Goal: Navigation & Orientation: Find specific page/section

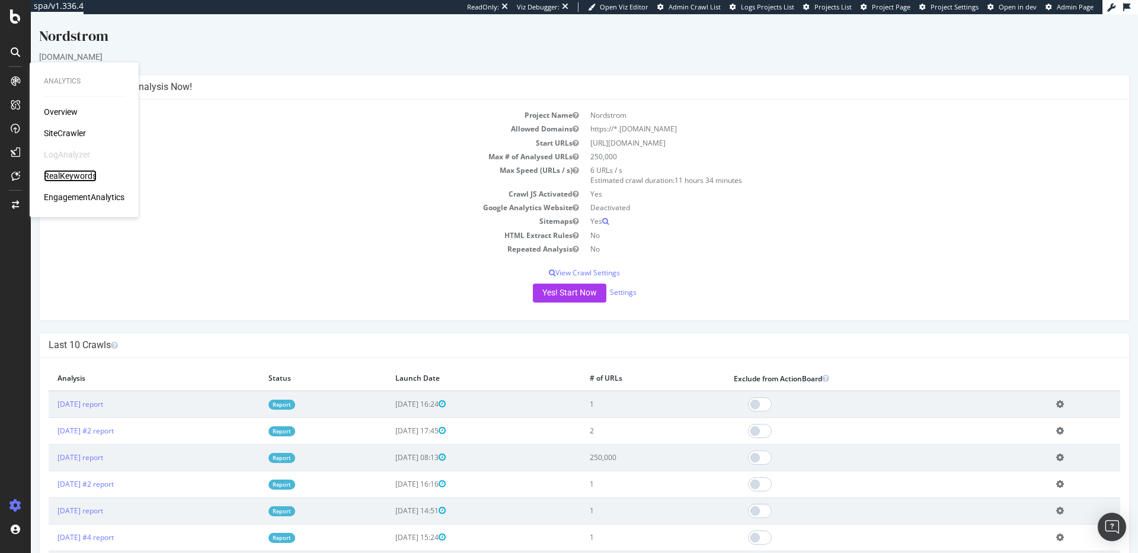
click at [88, 176] on div "RealKeywords" at bounding box center [70, 176] width 53 height 12
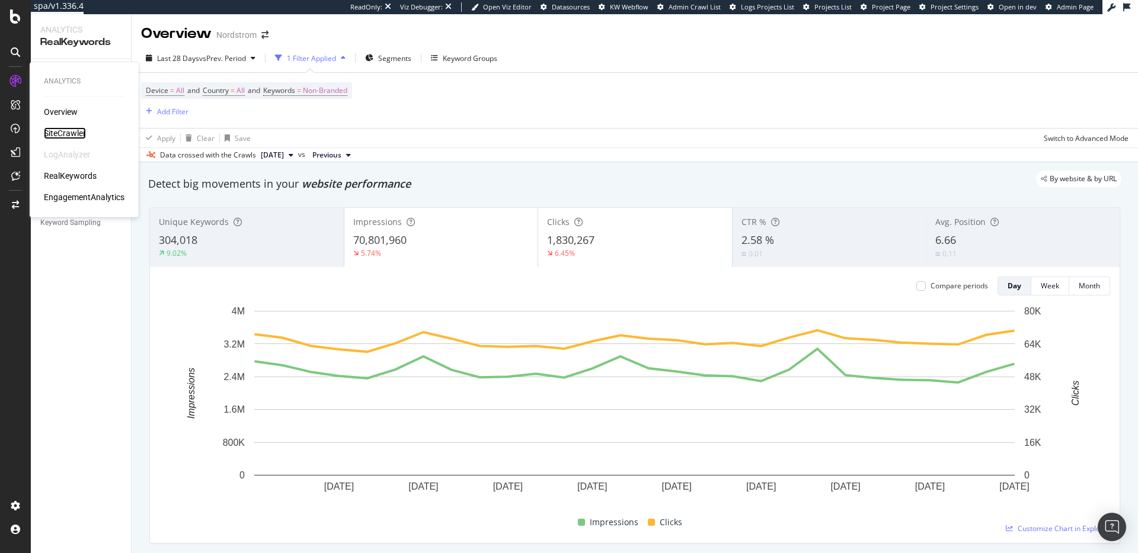
click at [78, 133] on div "SiteCrawler" at bounding box center [65, 133] width 42 height 12
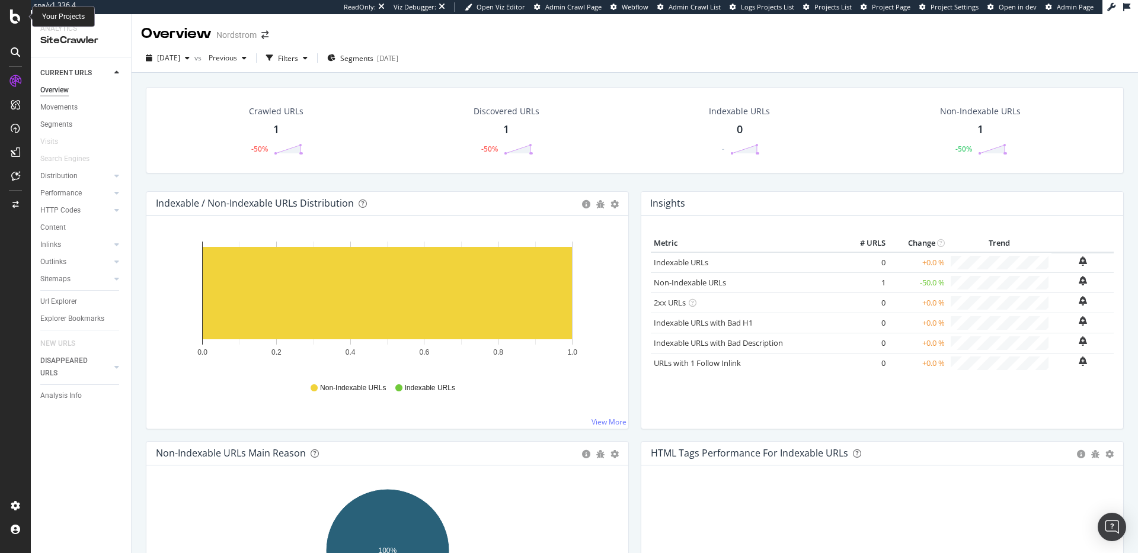
click at [15, 18] on icon at bounding box center [15, 16] width 11 height 14
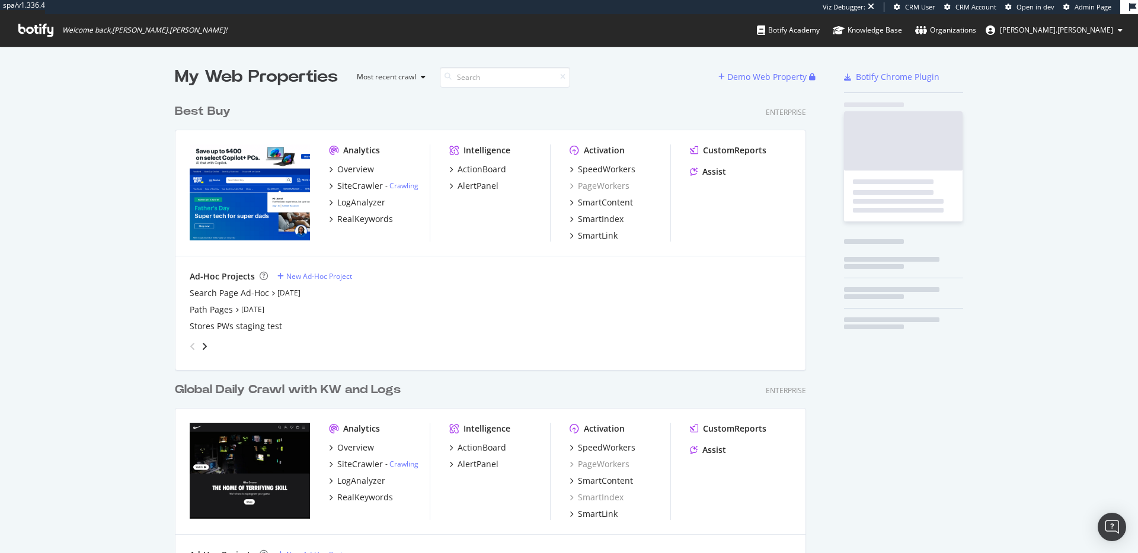
scroll to position [8138, 641]
